Goal: Information Seeking & Learning: Understand process/instructions

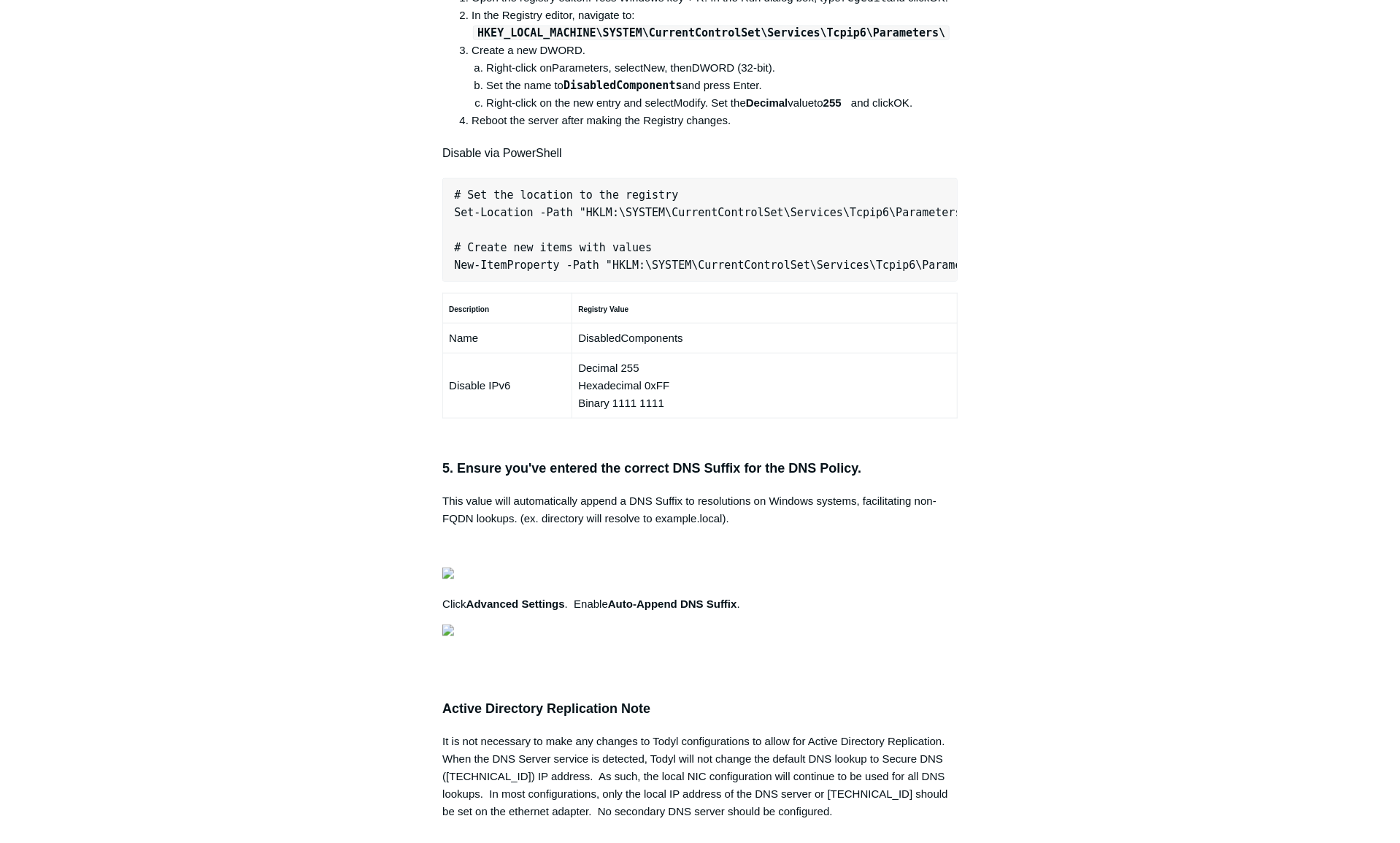
scroll to position [1022, 0]
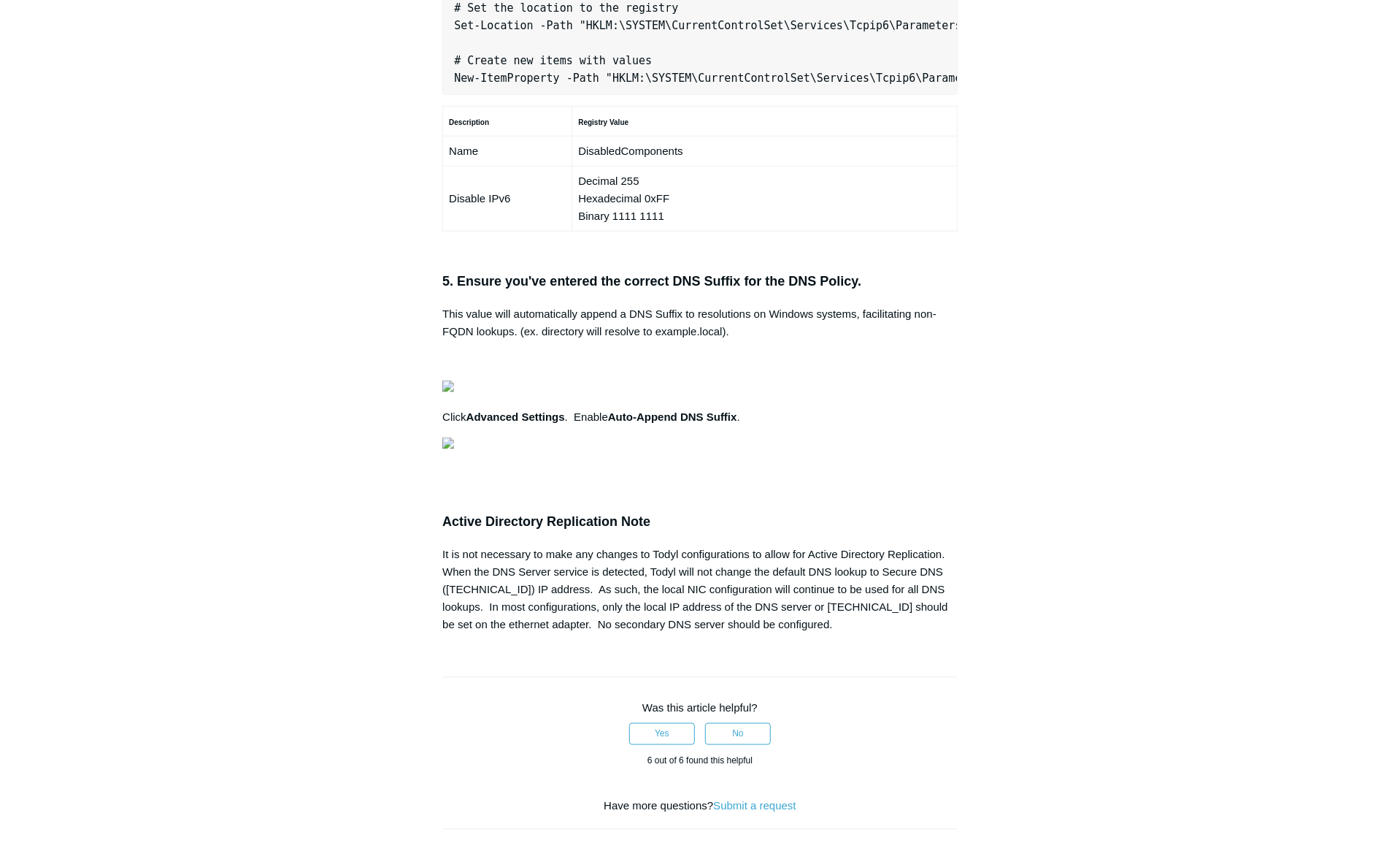
scroll to position [0, 459]
copy pre "New-NetFirewallRule -DisplayName "Todyl SGN Network" -Direction Inbound -Progra…"
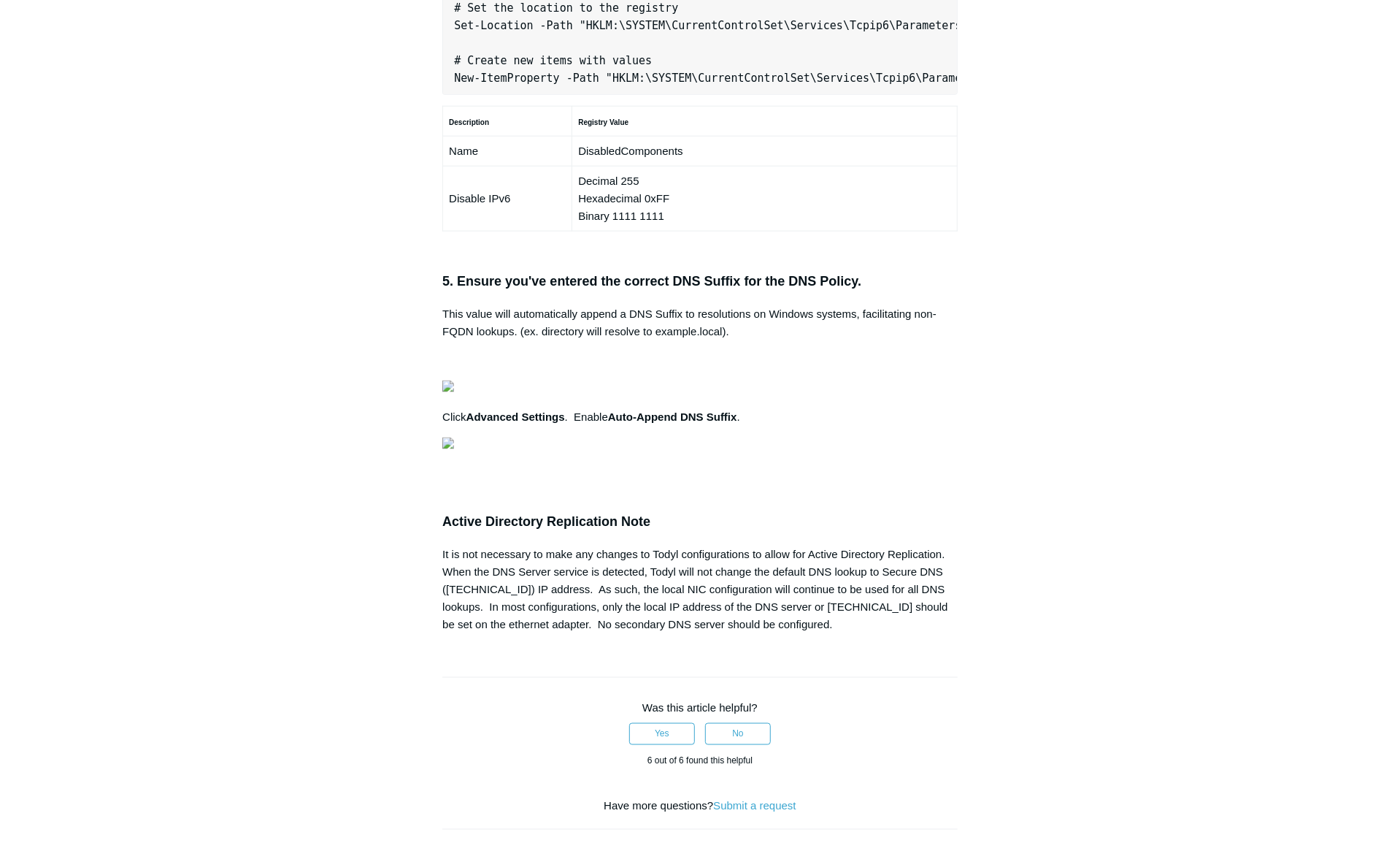
scroll to position [0, 9]
